Goal: Task Accomplishment & Management: Complete application form

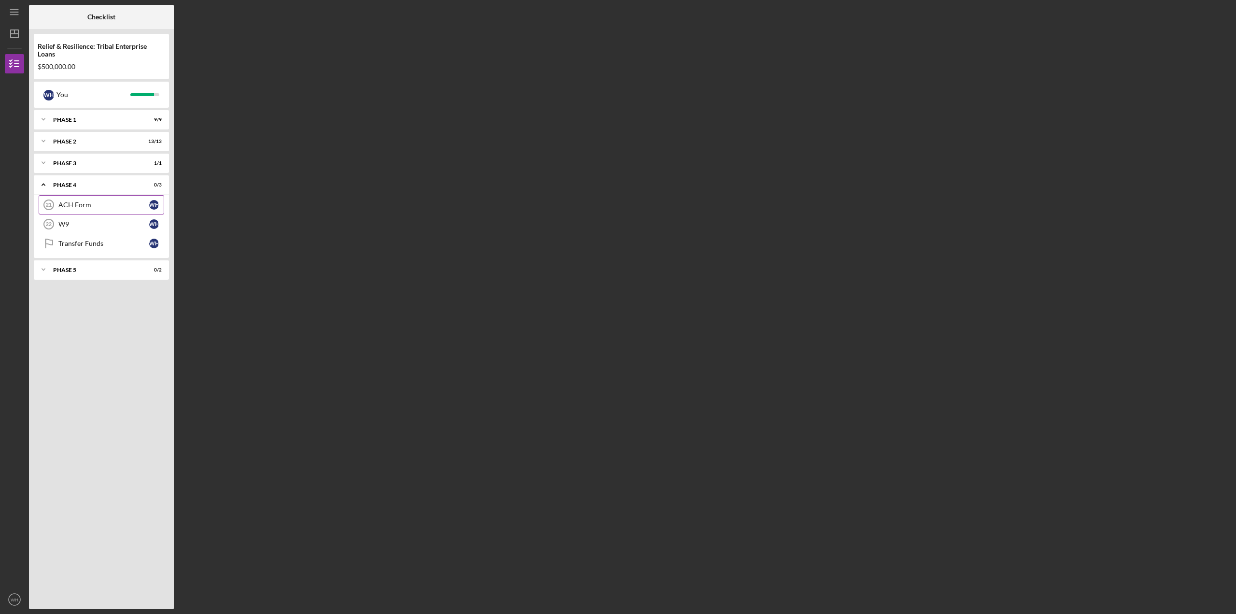
click at [74, 204] on div "ACH Form" at bounding box center [103, 205] width 91 height 8
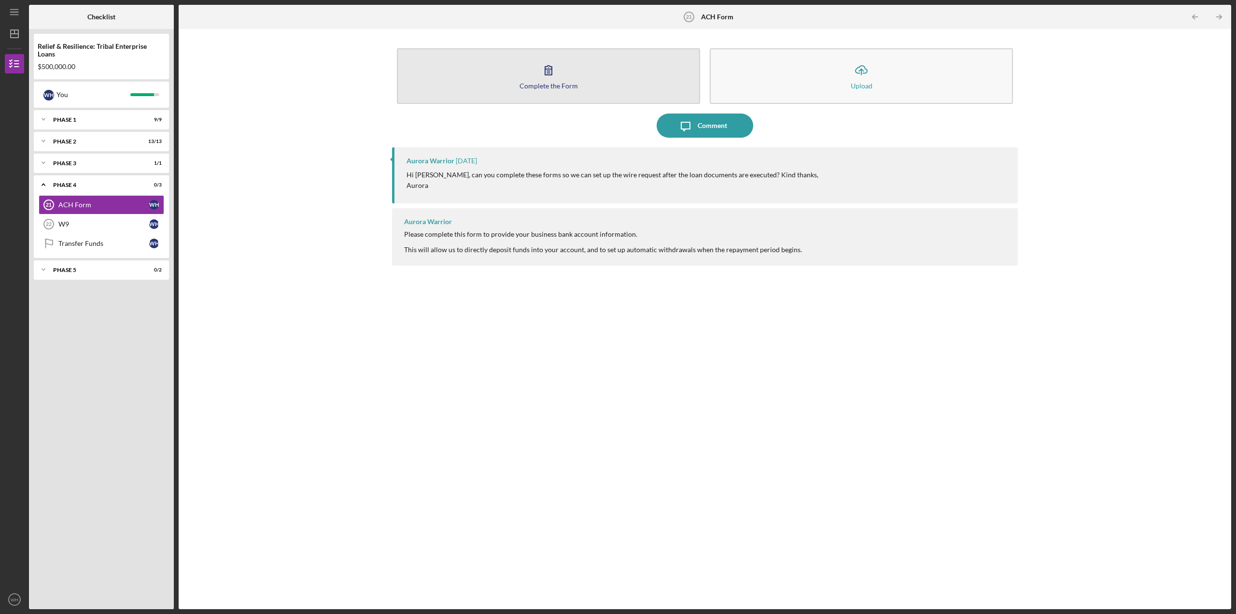
click at [564, 76] on button "Complete the Form Form" at bounding box center [548, 76] width 303 height 56
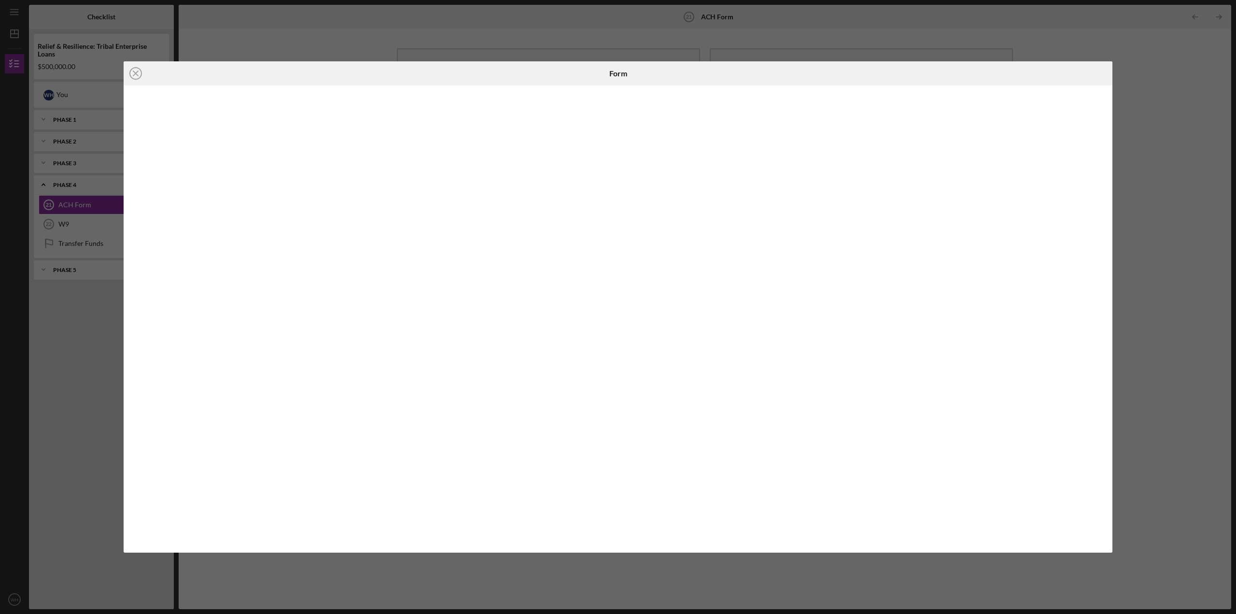
click at [952, 41] on div "Icon/Close Form" at bounding box center [618, 307] width 1236 height 614
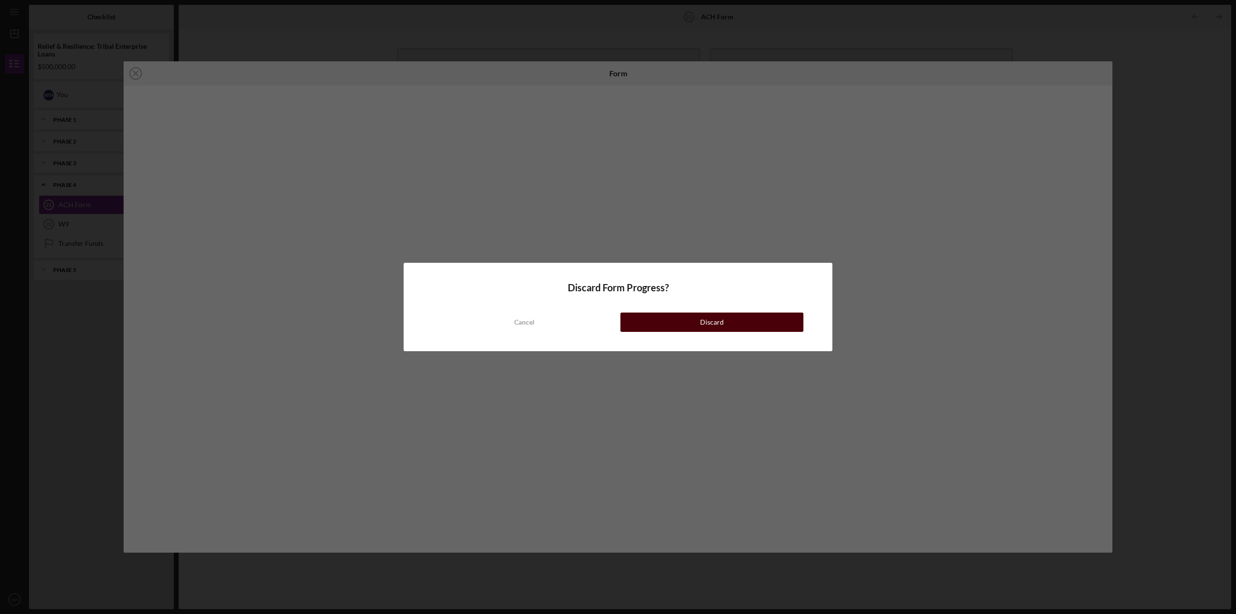
click at [700, 322] on button "Discard" at bounding box center [712, 321] width 183 height 19
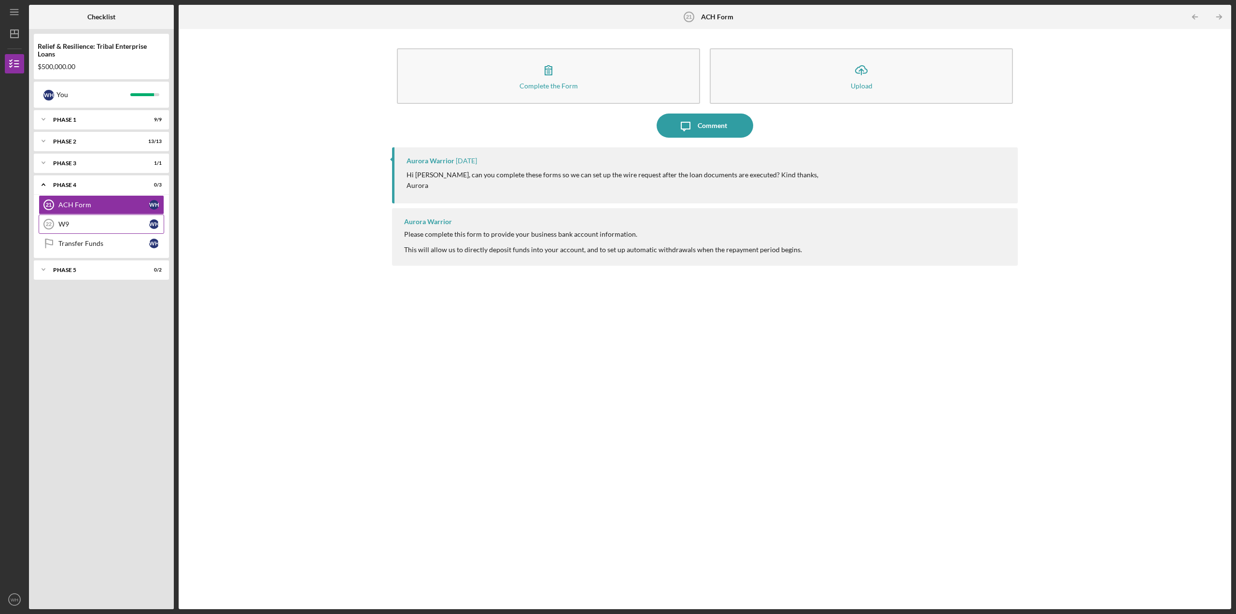
click at [72, 220] on div "W9" at bounding box center [103, 224] width 91 height 8
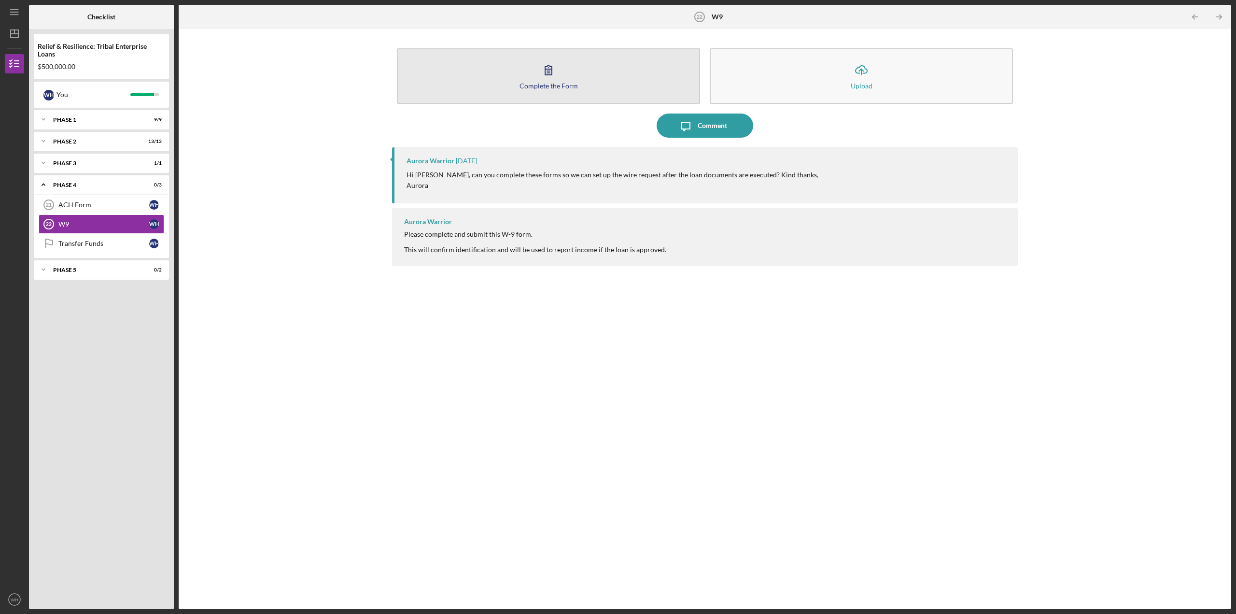
click at [558, 72] on icon "button" at bounding box center [549, 70] width 24 height 24
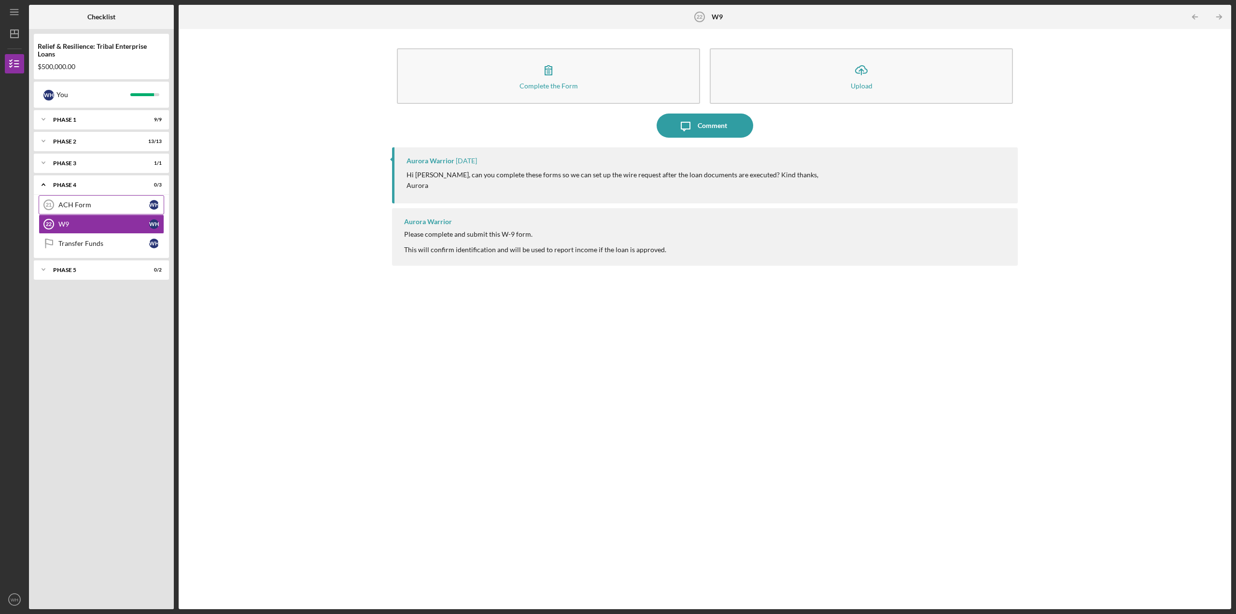
click at [89, 203] on div "ACH Form" at bounding box center [103, 205] width 91 height 8
click at [54, 227] on icon "W9 22" at bounding box center [49, 224] width 24 height 24
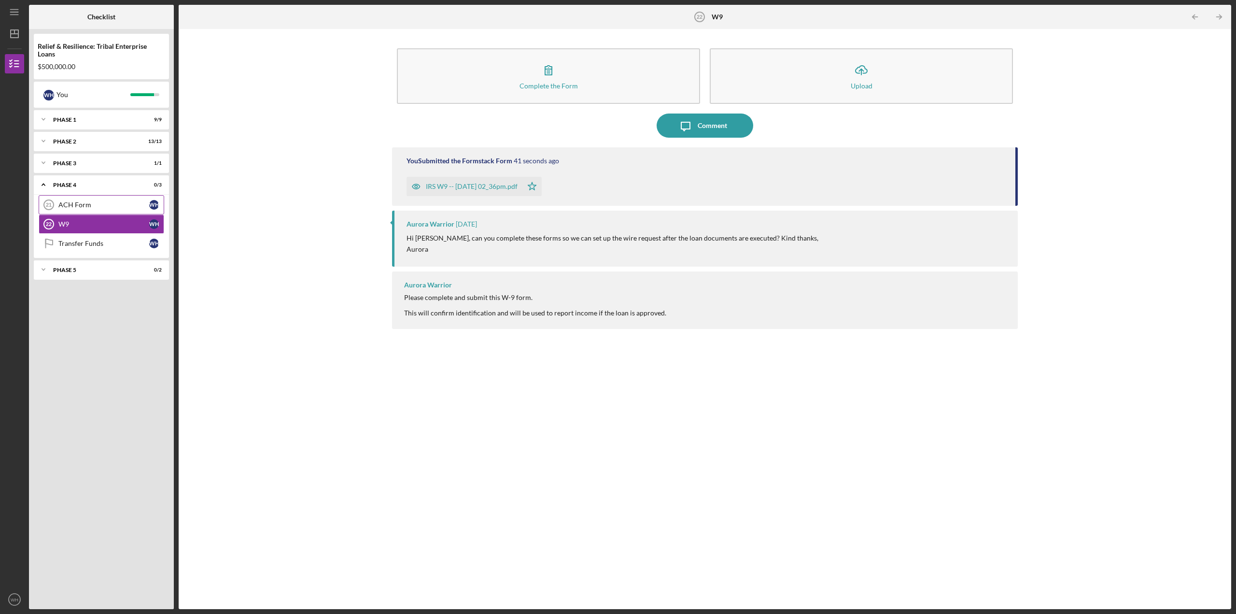
click at [85, 203] on div "ACH Form" at bounding box center [103, 205] width 91 height 8
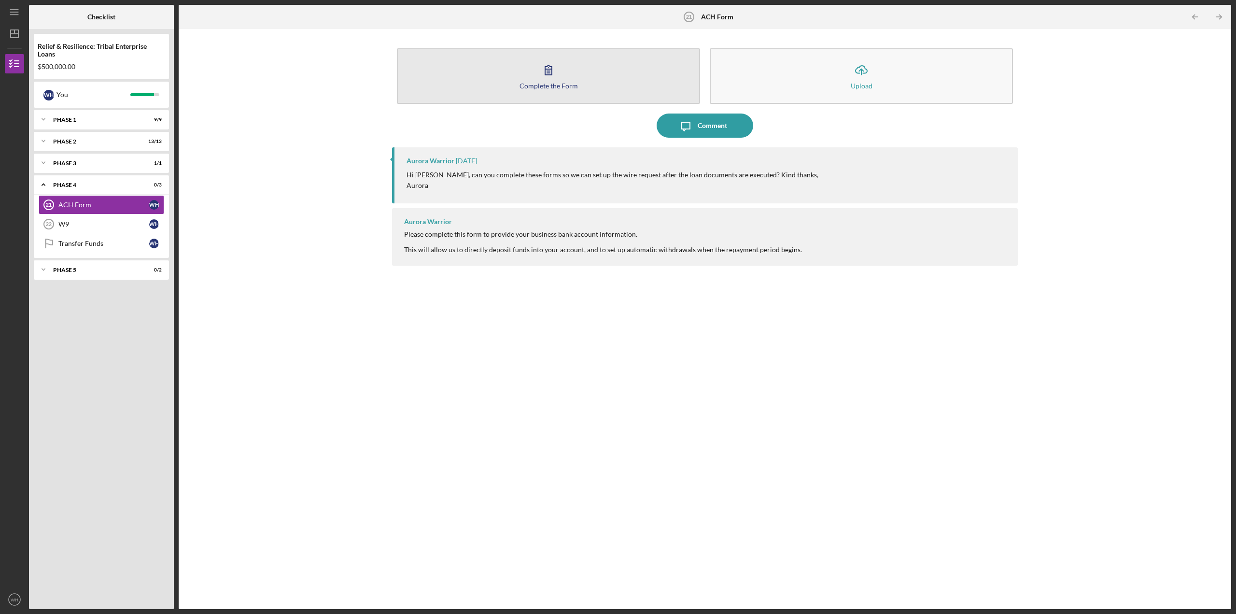
click at [560, 72] on icon "button" at bounding box center [549, 70] width 24 height 24
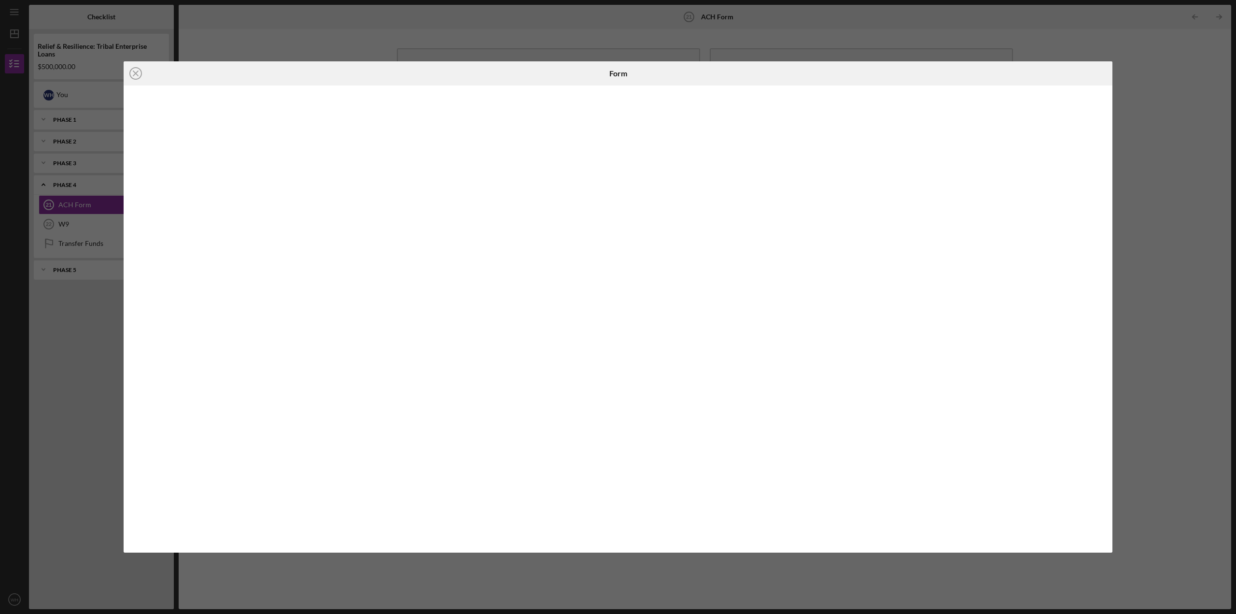
click at [1139, 222] on div "Icon/Close Form" at bounding box center [618, 307] width 1236 height 614
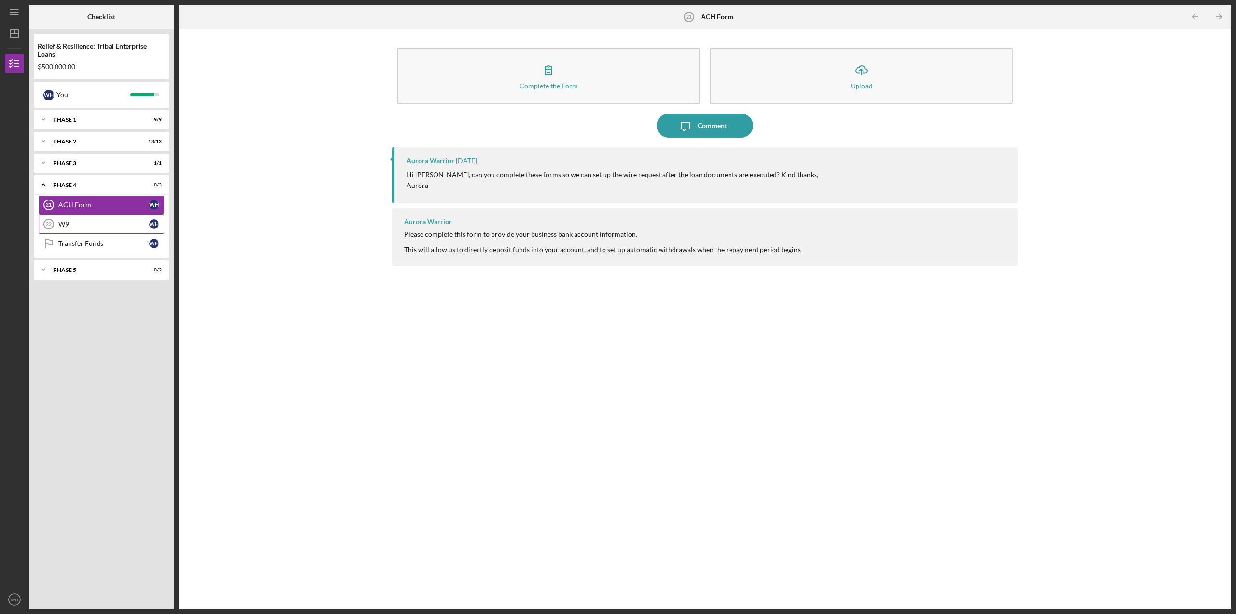
click at [88, 220] on div "W9" at bounding box center [103, 224] width 91 height 8
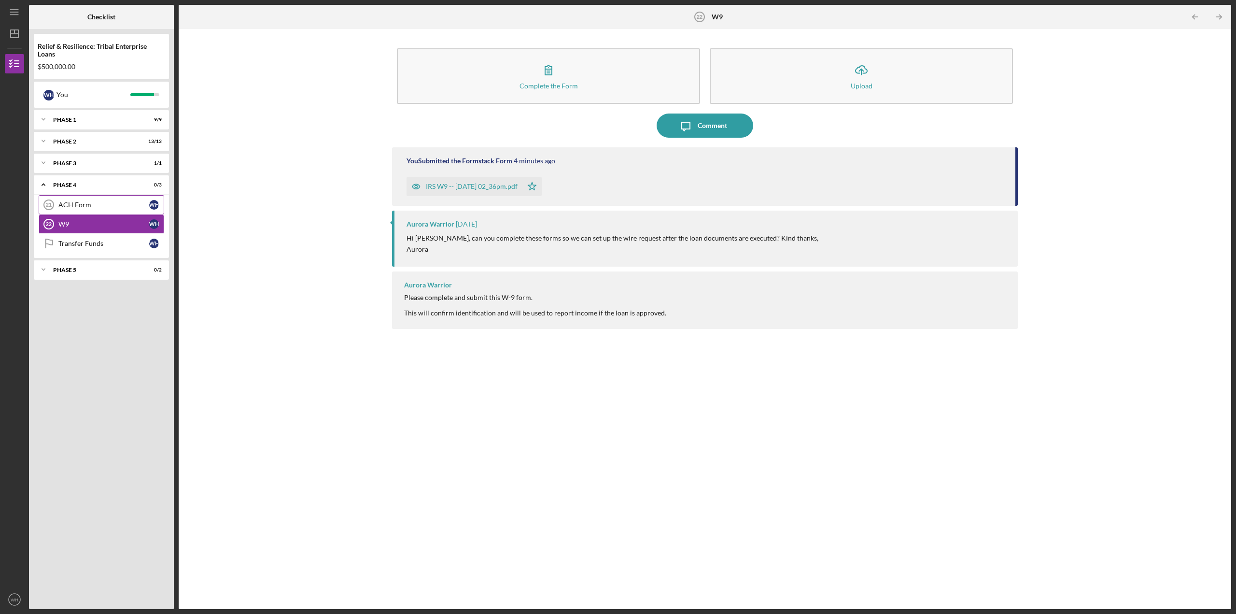
click at [90, 208] on div "ACH Form" at bounding box center [103, 205] width 91 height 8
